Goal: Task Accomplishment & Management: Manage account settings

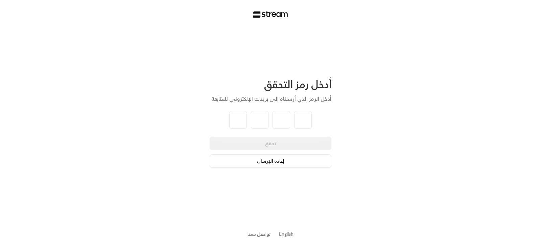
click at [274, 163] on button "إعادة الإرسال" at bounding box center [271, 161] width 122 height 14
type input "8"
type input "4"
type input "3"
type input "7"
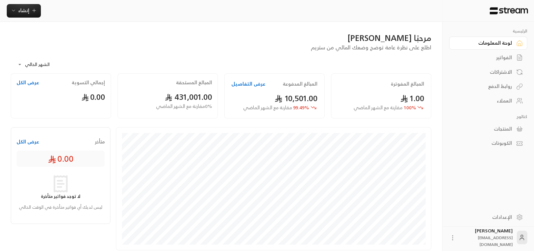
click at [511, 56] on div "الفواتير" at bounding box center [485, 57] width 54 height 7
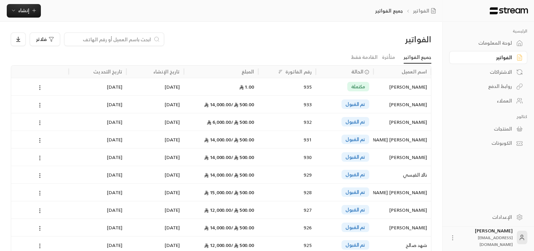
click at [213, 90] on div "1.00" at bounding box center [221, 86] width 66 height 17
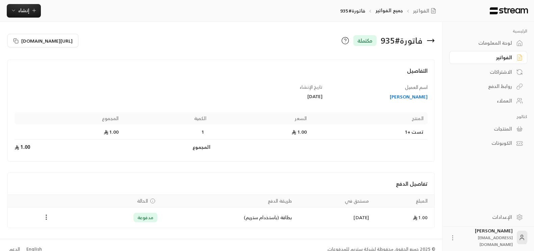
click at [479, 41] on div "لوحة المعلومات" at bounding box center [485, 43] width 54 height 7
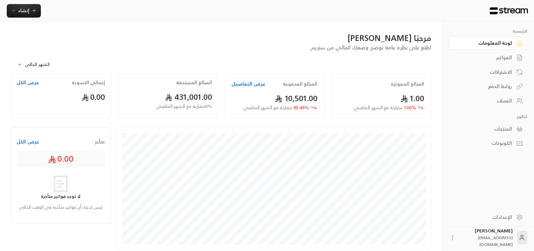
click at [22, 83] on button "عرض الكل" at bounding box center [28, 82] width 23 height 7
click at [251, 80] on button "عرض التفاصيل" at bounding box center [249, 83] width 34 height 7
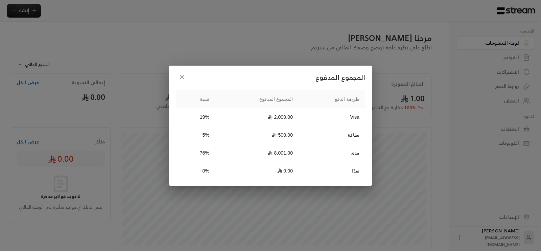
click at [183, 76] on icon "button" at bounding box center [181, 77] width 7 height 7
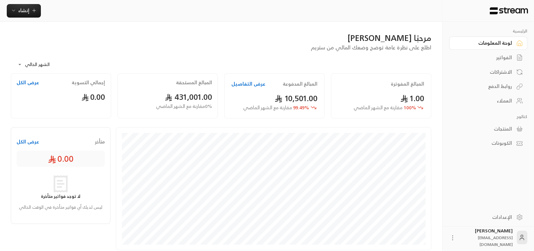
scroll to position [171, 0]
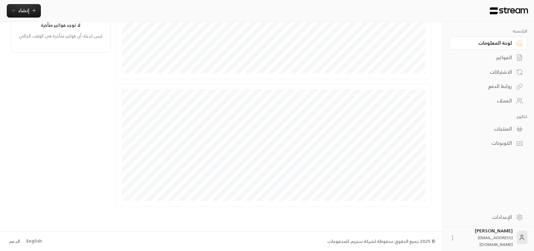
click at [510, 215] on div "الإعدادات" at bounding box center [485, 217] width 54 height 7
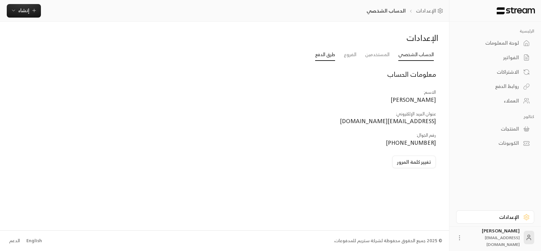
click at [330, 51] on link "طرق الدفع" at bounding box center [325, 55] width 20 height 12
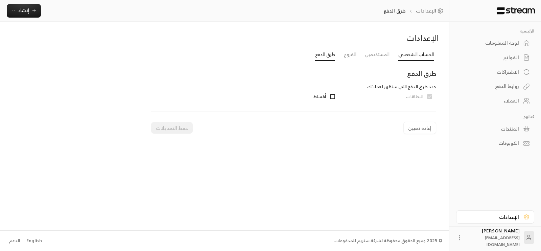
click at [426, 52] on link "الحساب الشخصي" at bounding box center [415, 55] width 35 height 12
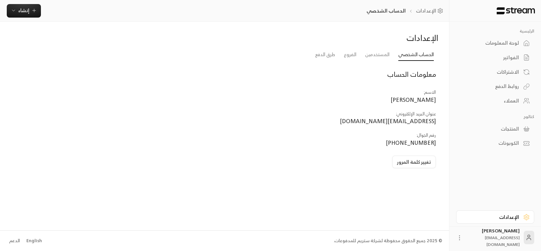
click at [494, 43] on div "لوحة المعلومات" at bounding box center [491, 43] width 54 height 7
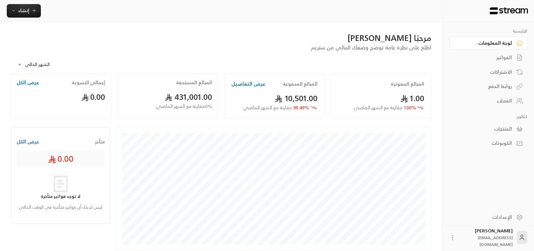
scroll to position [171, 0]
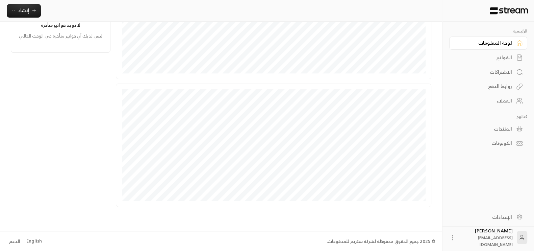
click at [506, 217] on div "الإعدادات" at bounding box center [485, 217] width 54 height 7
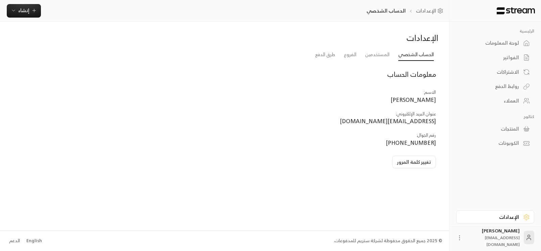
click at [40, 239] on div "English" at bounding box center [34, 240] width 16 height 7
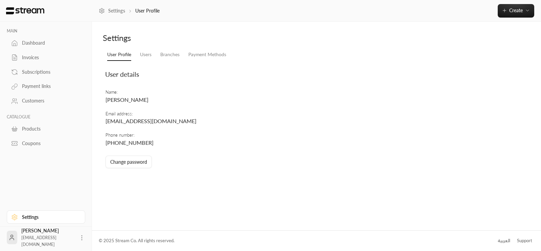
click at [25, 40] on div "Dashboard" at bounding box center [49, 43] width 55 height 7
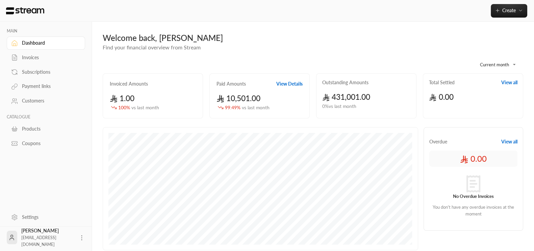
click at [78, 236] on icon at bounding box center [81, 237] width 7 height 7
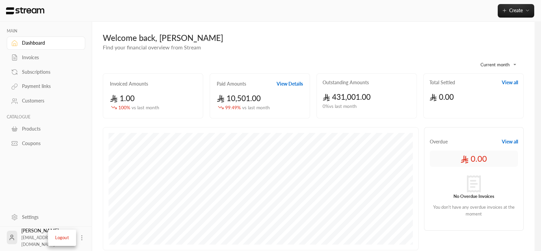
click at [75, 192] on div at bounding box center [270, 125] width 541 height 251
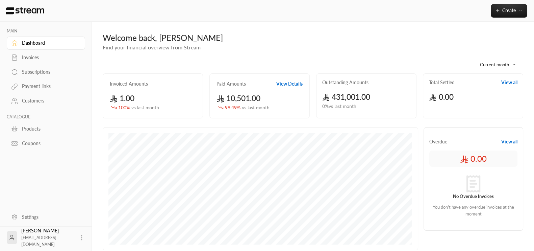
click at [29, 221] on link "Settings" at bounding box center [46, 216] width 78 height 13
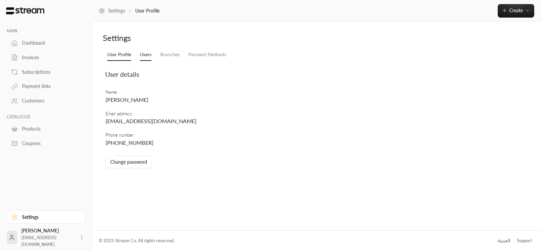
click at [149, 57] on link "Users" at bounding box center [145, 55] width 11 height 12
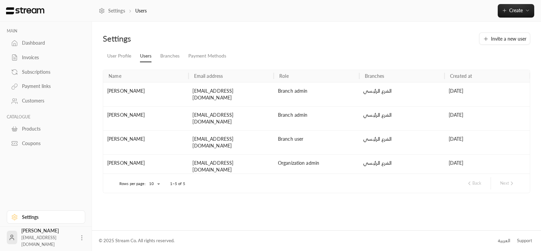
click at [17, 46] on icon at bounding box center [14, 43] width 7 height 7
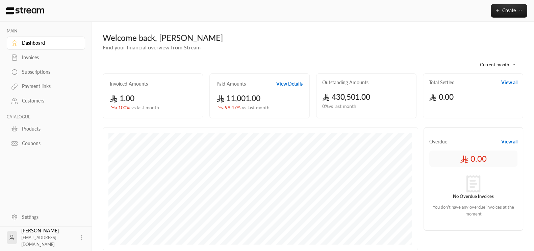
click at [33, 215] on div "Settings" at bounding box center [49, 217] width 55 height 7
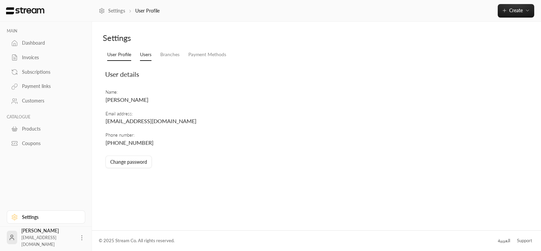
click at [140, 56] on link "Users" at bounding box center [145, 55] width 11 height 12
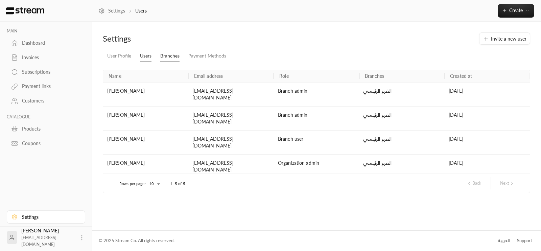
click at [171, 59] on link "Branches" at bounding box center [169, 56] width 19 height 12
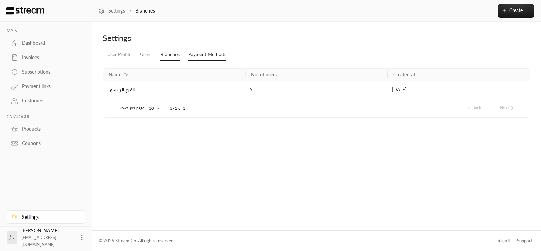
click at [204, 56] on link "Payment Methods" at bounding box center [207, 55] width 38 height 12
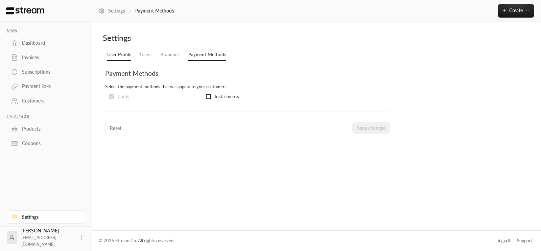
click at [120, 52] on link "User Profile" at bounding box center [119, 55] width 24 height 12
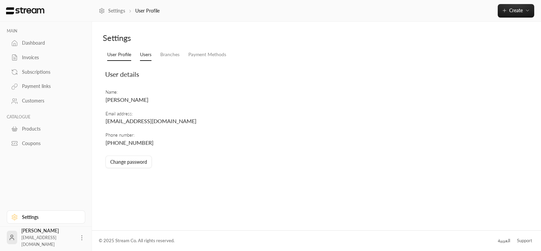
click at [149, 55] on link "Users" at bounding box center [145, 55] width 11 height 12
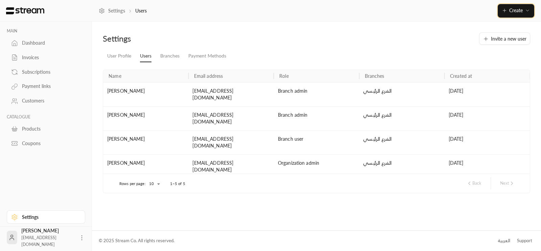
click at [519, 17] on button "Create" at bounding box center [516, 11] width 37 height 14
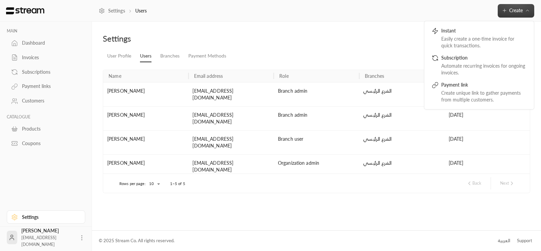
click at [338, 50] on ul "User Profile Users Branches Payment Methods" at bounding box center [316, 56] width 427 height 12
